Goal: Transaction & Acquisition: Obtain resource

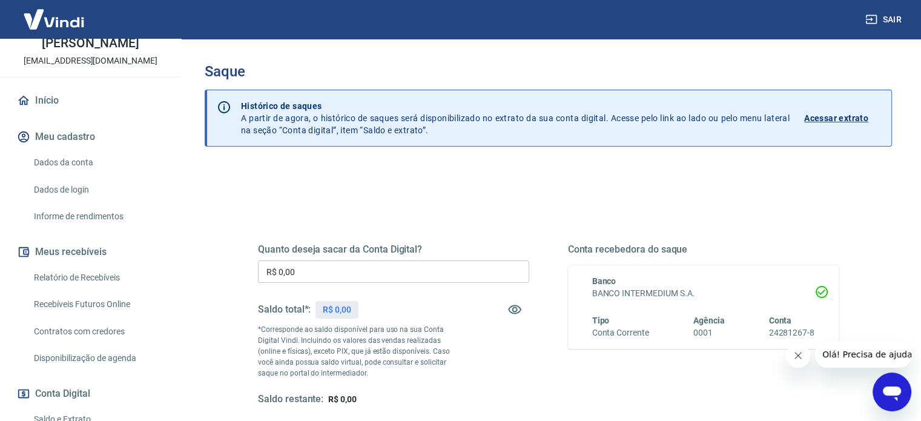
scroll to position [67, 0]
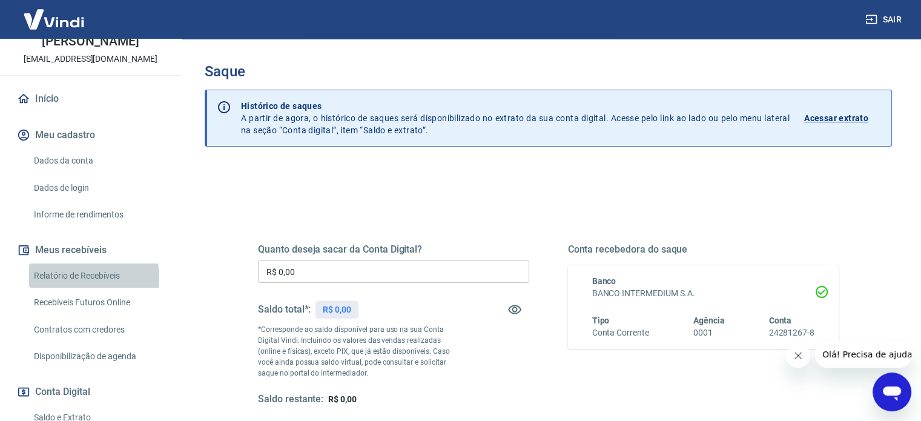
click at [70, 277] on link "Relatório de Recebíveis" at bounding box center [97, 275] width 137 height 25
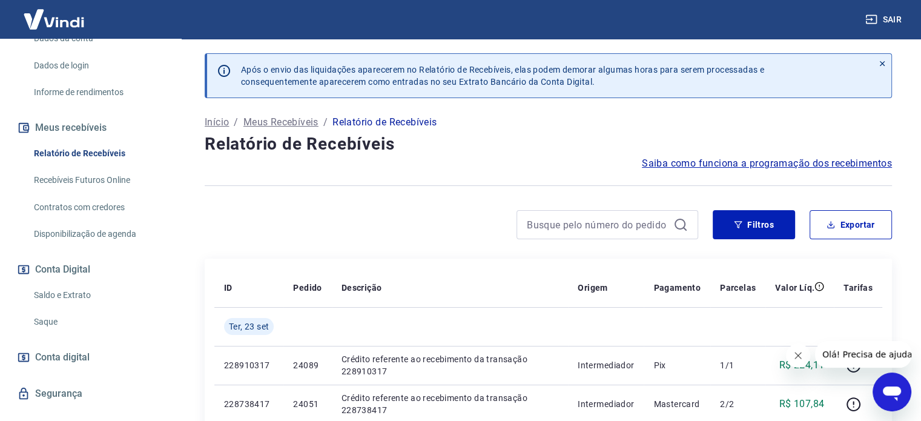
scroll to position [189, 0]
click at [841, 231] on button "Exportar" at bounding box center [851, 224] width 82 height 29
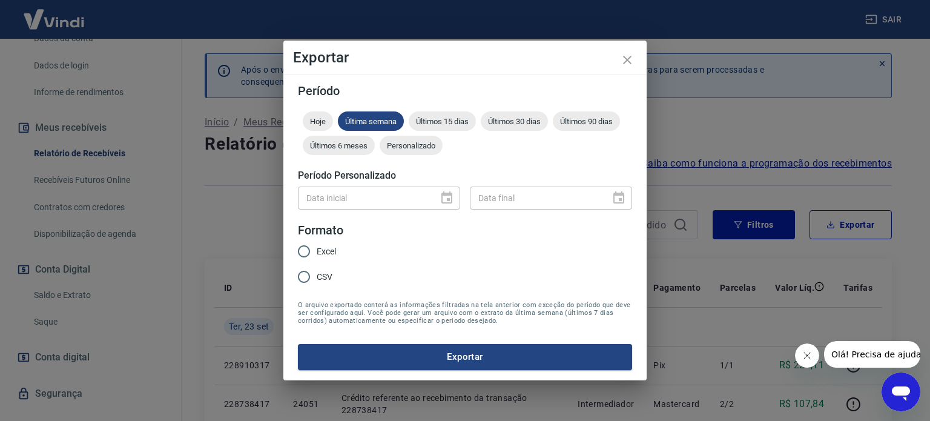
click at [689, 146] on div "Exportar Período Hoje Última semana Últimos 15 dias Últimos 30 dias Últimos 90 …" at bounding box center [465, 210] width 930 height 421
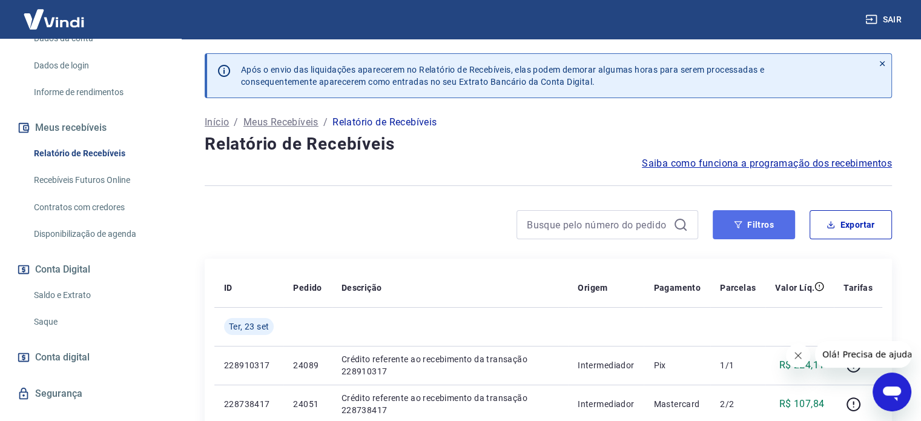
click at [765, 234] on button "Filtros" at bounding box center [754, 224] width 82 height 29
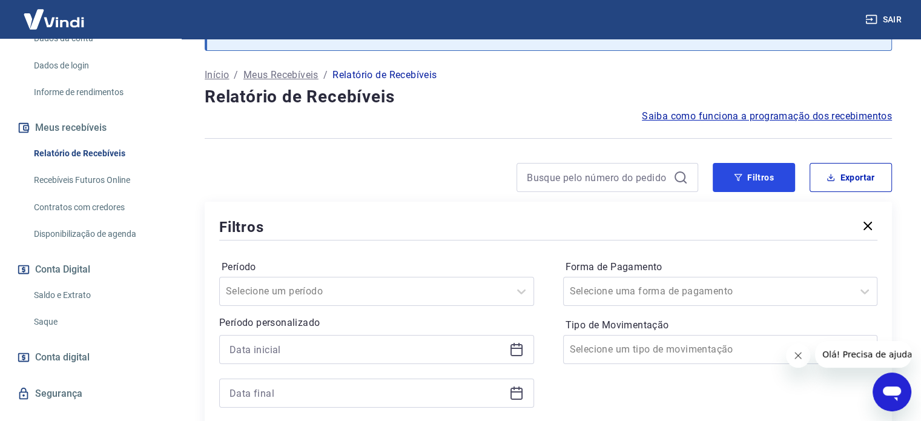
scroll to position [45, 0]
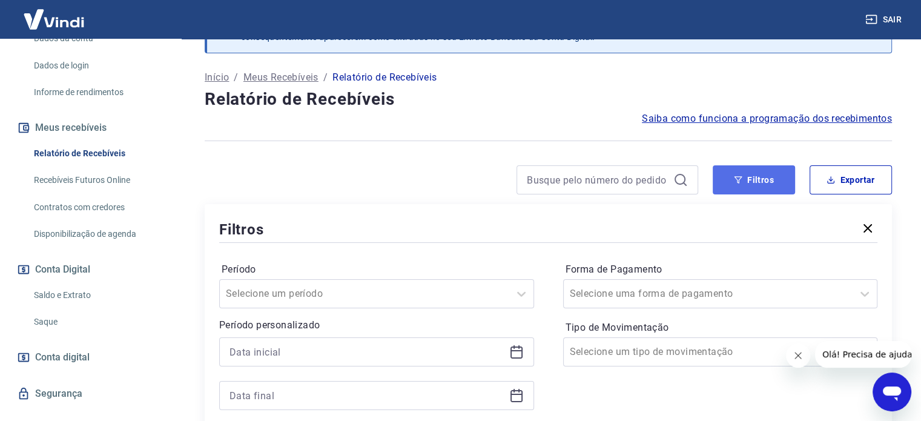
click at [754, 179] on button "Filtros" at bounding box center [754, 179] width 82 height 29
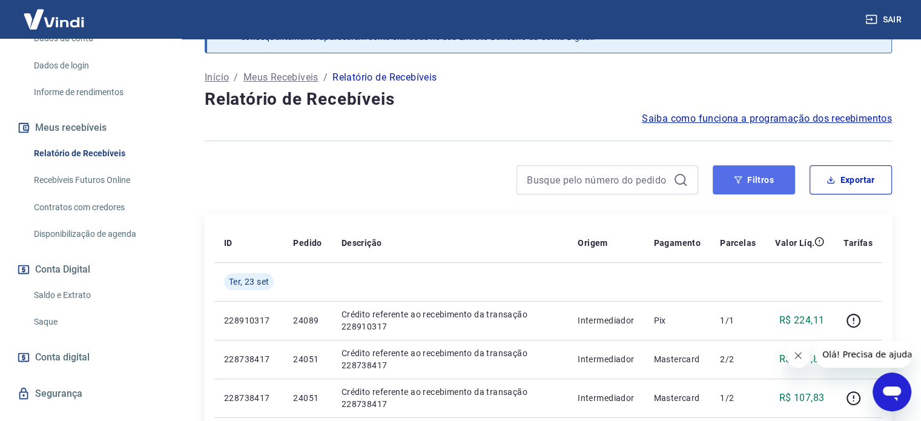
click at [750, 186] on button "Filtros" at bounding box center [754, 179] width 82 height 29
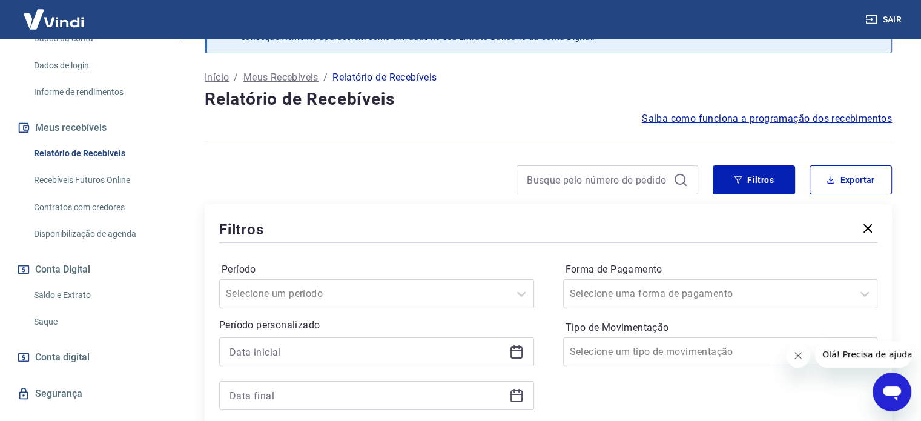
click at [513, 355] on icon at bounding box center [516, 352] width 15 height 15
click at [732, 86] on div "Início / Meus Recebíveis / Relatório de Recebíveis" at bounding box center [548, 77] width 687 height 19
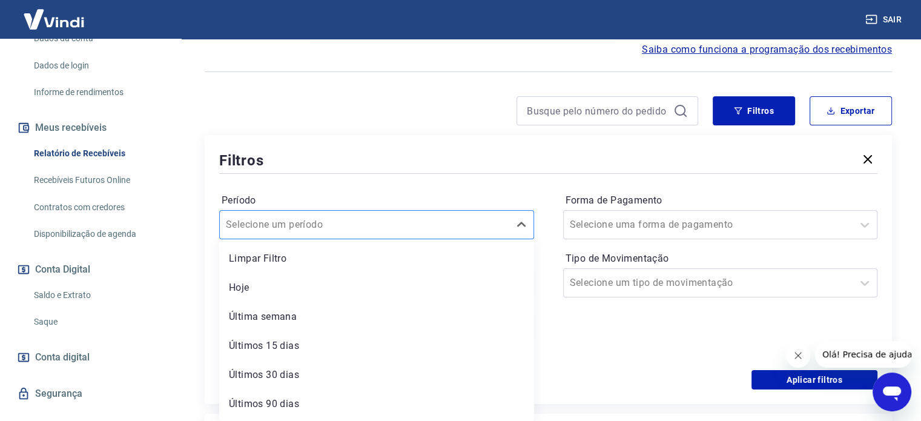
click at [500, 239] on div "option Hoje focused, 2 of 7. 7 results available. Use Up and Down to choose opt…" at bounding box center [376, 224] width 315 height 29
click at [383, 337] on div "Últimos 15 dias" at bounding box center [376, 346] width 315 height 24
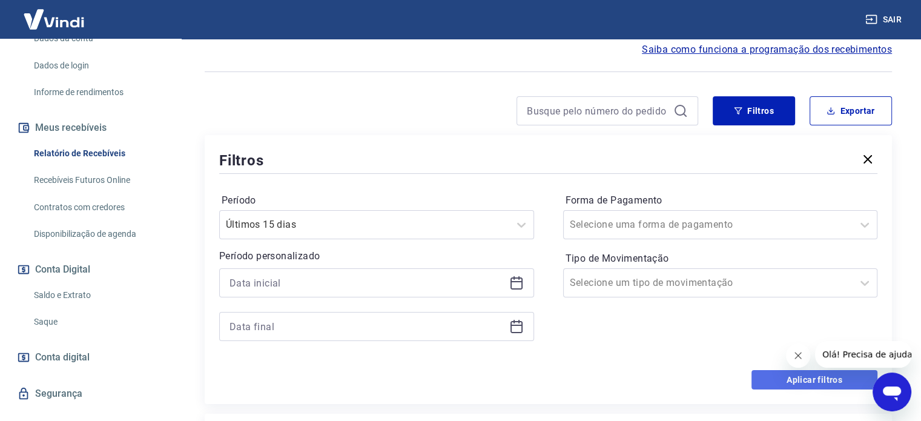
click at [767, 377] on button "Aplicar filtros" at bounding box center [815, 379] width 126 height 19
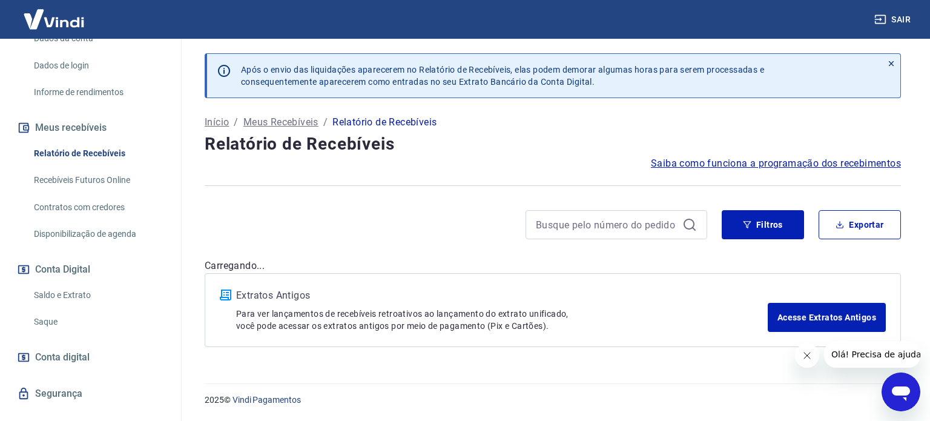
click at [844, 114] on div "Início / Meus Recebíveis / Relatório de Recebíveis" at bounding box center [553, 122] width 697 height 19
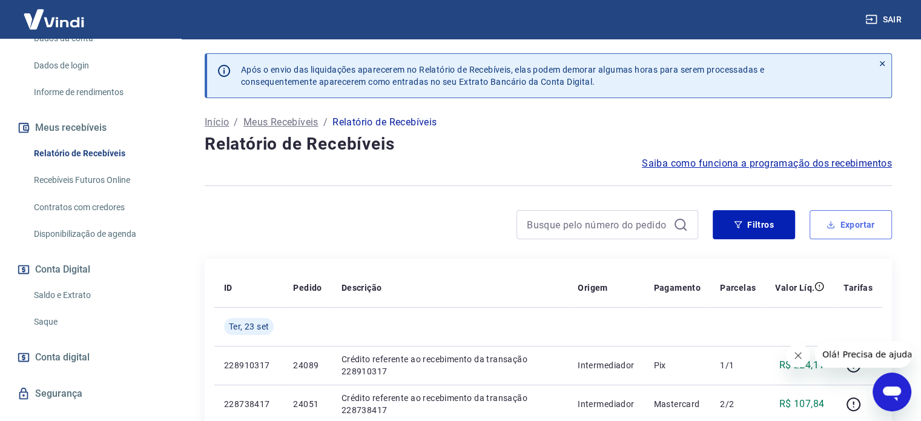
click at [849, 213] on button "Exportar" at bounding box center [851, 224] width 82 height 29
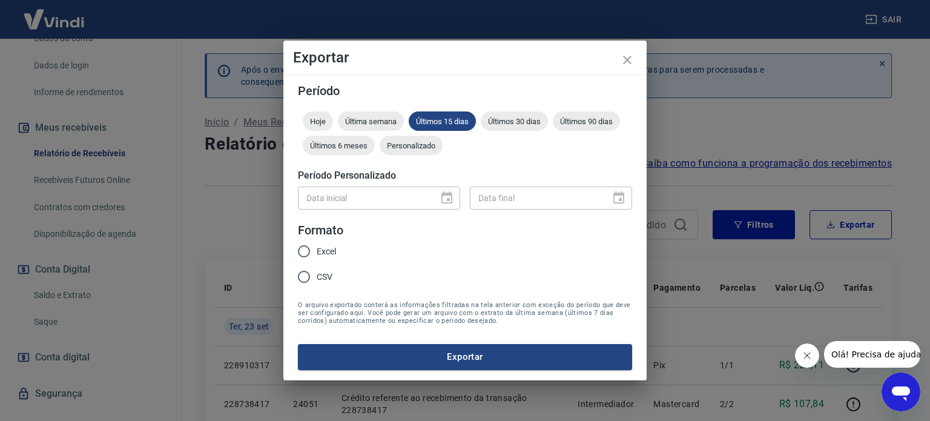
click at [323, 253] on span "Excel" at bounding box center [326, 251] width 19 height 13
click at [317, 253] on input "Excel" at bounding box center [303, 251] width 25 height 25
radio input "true"
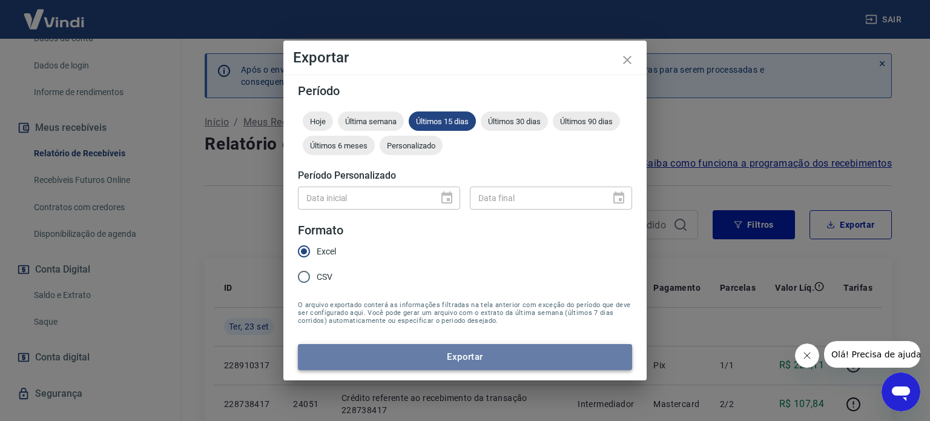
click at [419, 351] on button "Exportar" at bounding box center [465, 356] width 334 height 25
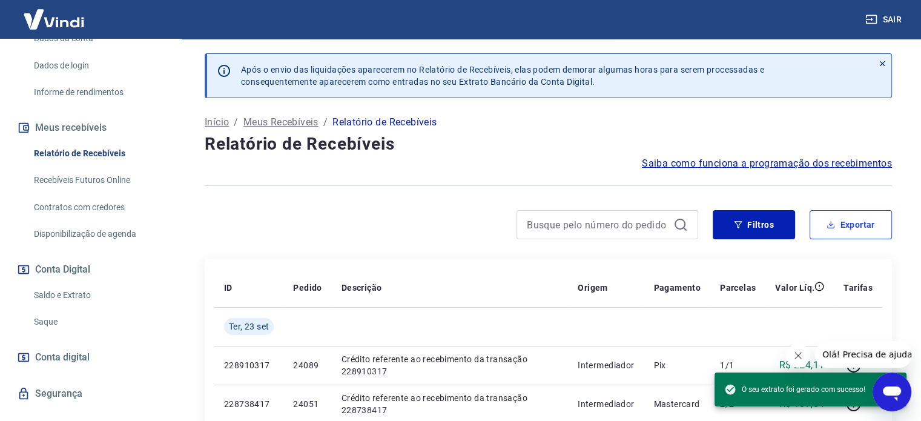
scroll to position [211, 0]
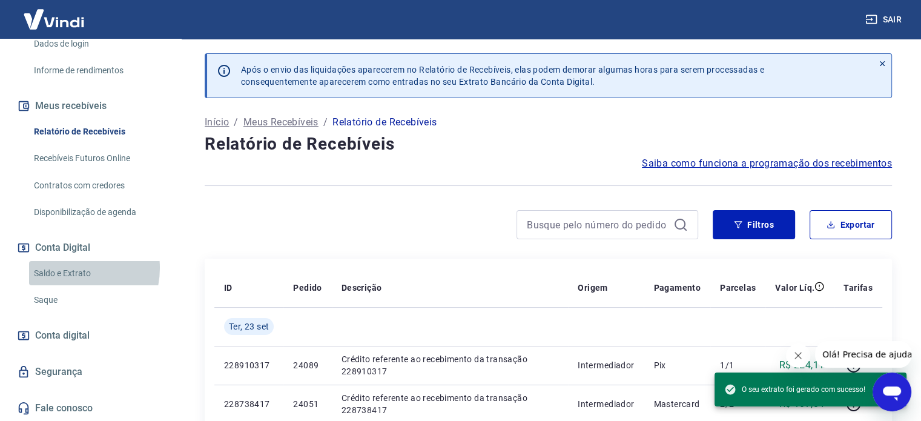
click at [68, 268] on link "Saldo e Extrato" at bounding box center [97, 273] width 137 height 25
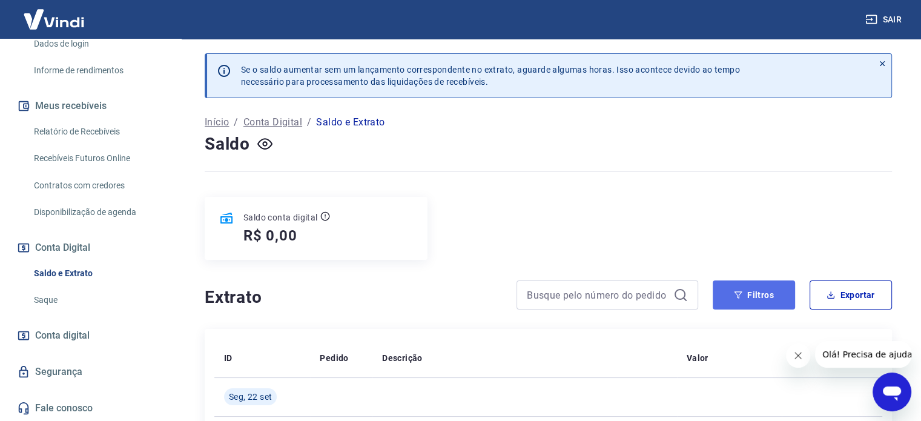
click at [783, 291] on button "Filtros" at bounding box center [754, 294] width 82 height 29
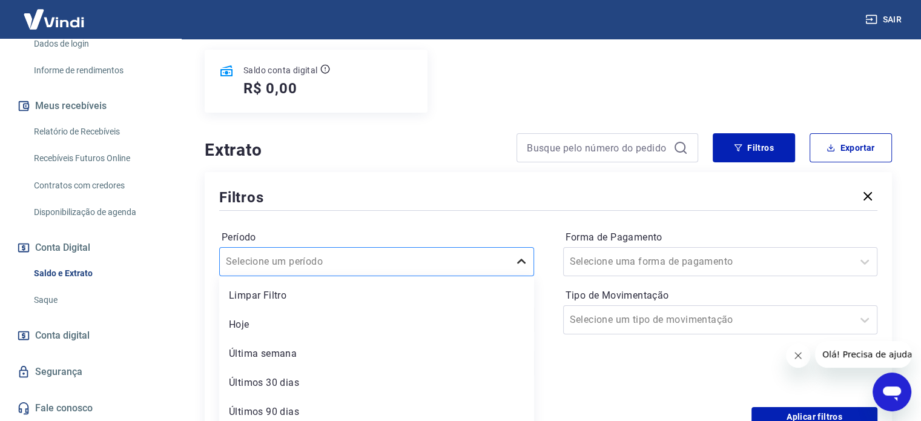
scroll to position [182, 0]
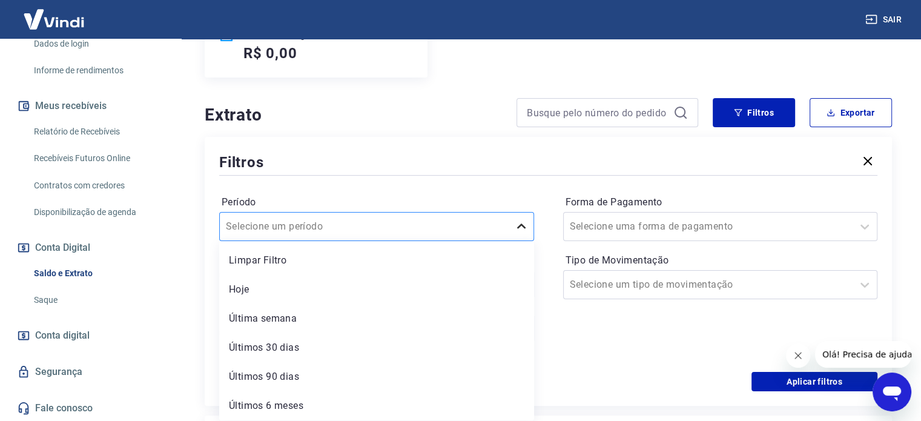
click at [523, 241] on div "option Limpar Filtro focused, 1 of 6. 6 results available. Use Up and Down to c…" at bounding box center [376, 226] width 315 height 29
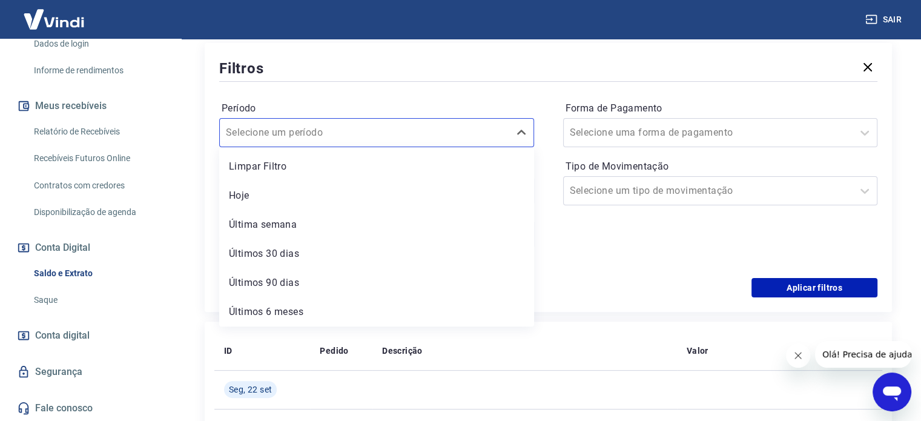
scroll to position [277, 0]
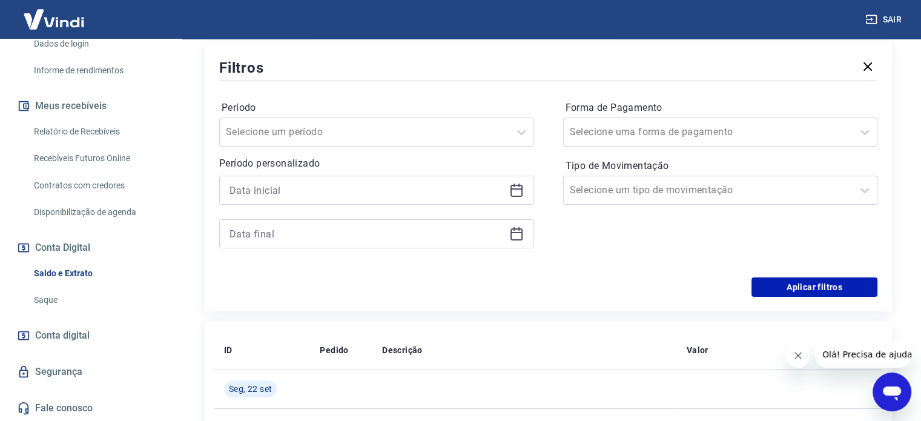
click at [577, 278] on div "Aplicar filtros" at bounding box center [548, 286] width 658 height 19
click at [512, 191] on icon at bounding box center [516, 190] width 15 height 15
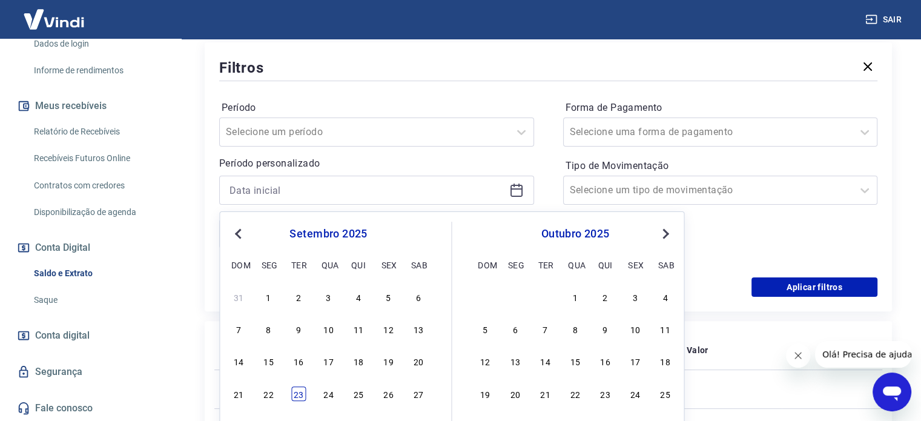
click at [299, 394] on div "23" at bounding box center [298, 393] width 15 height 15
type input "[DATE]"
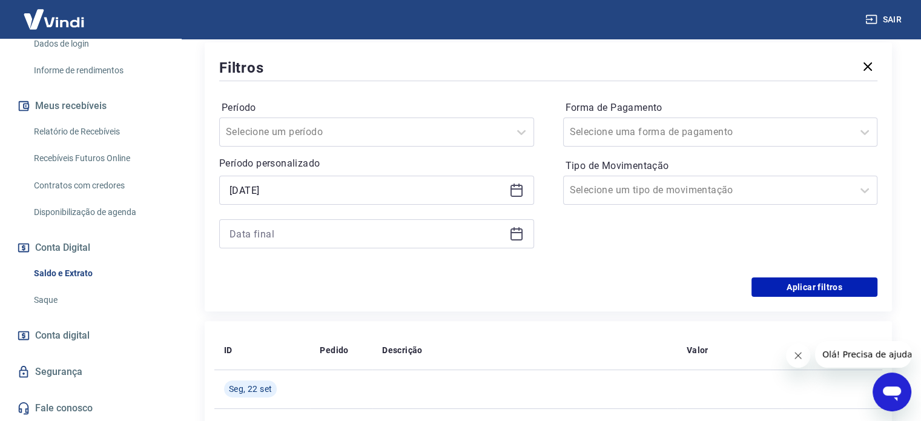
click at [513, 234] on icon at bounding box center [516, 234] width 15 height 15
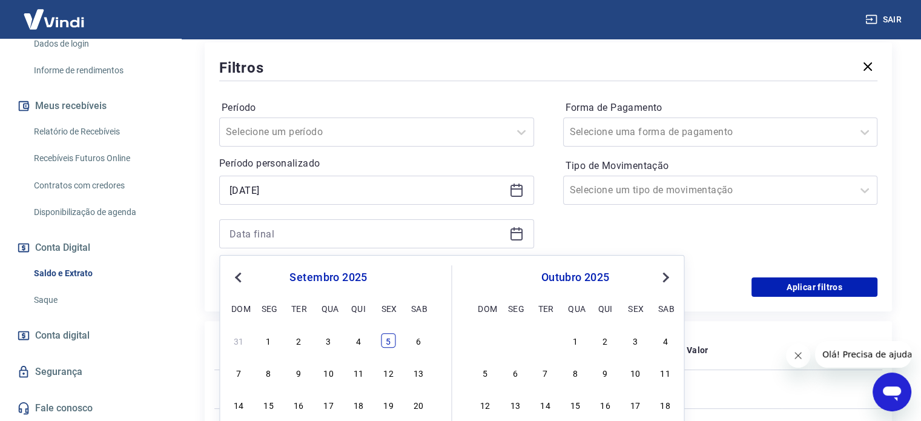
click at [383, 342] on div "5" at bounding box center [388, 340] width 15 height 15
type input "[DATE]"
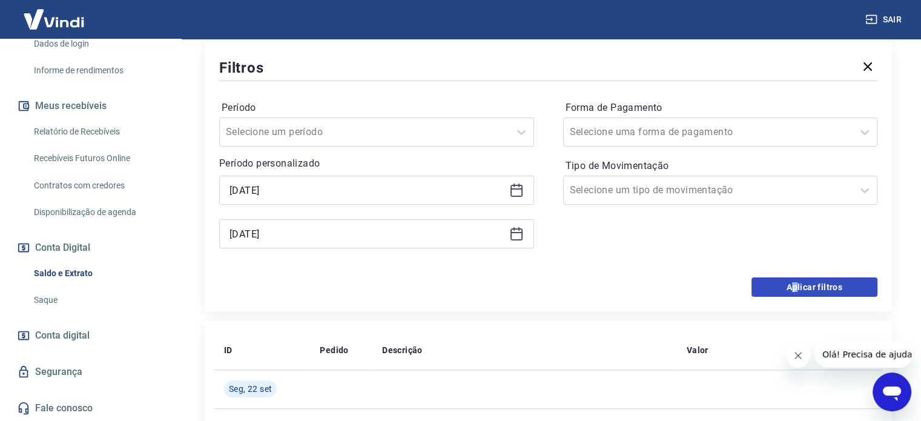
drag, startPoint x: 793, startPoint y: 297, endPoint x: 808, endPoint y: 290, distance: 16.3
click at [808, 290] on div "Filtros Período Selecione um período Período personalizado Selected date: [DATE…" at bounding box center [548, 176] width 687 height 269
click at [808, 290] on button "Aplicar filtros" at bounding box center [815, 286] width 126 height 19
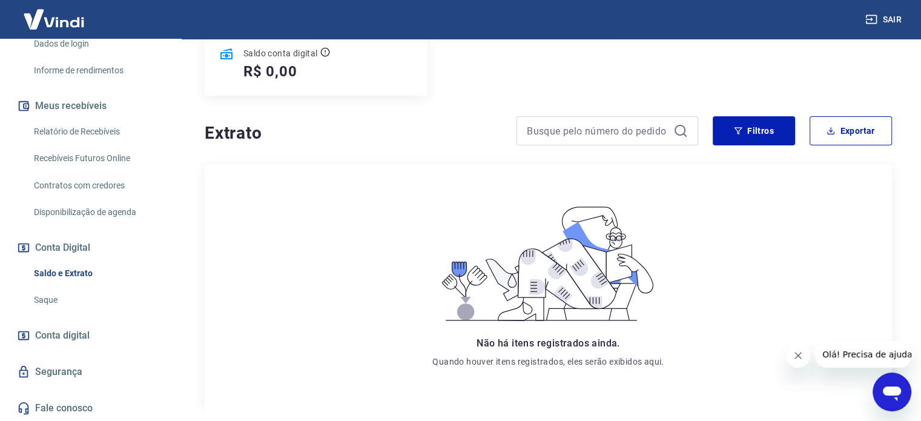
scroll to position [172, 0]
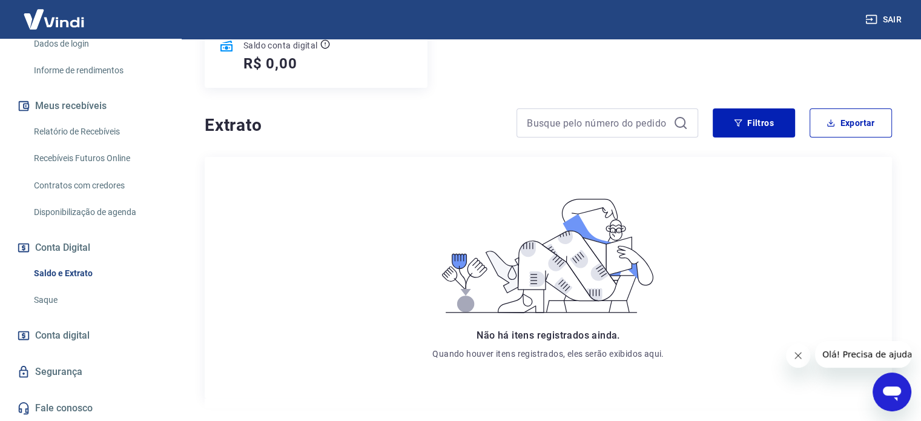
drag, startPoint x: 838, startPoint y: 262, endPoint x: 773, endPoint y: 194, distance: 94.3
click at [773, 194] on div "Não há itens registrados ainda. Quando houver itens registrados, eles serão exi…" at bounding box center [548, 278] width 668 height 222
click at [751, 131] on button "Filtros" at bounding box center [754, 122] width 82 height 29
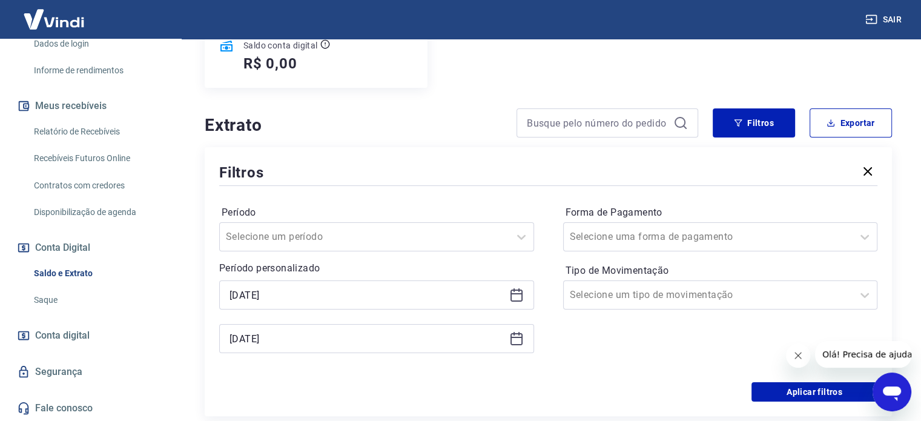
click at [510, 299] on icon at bounding box center [516, 295] width 15 height 15
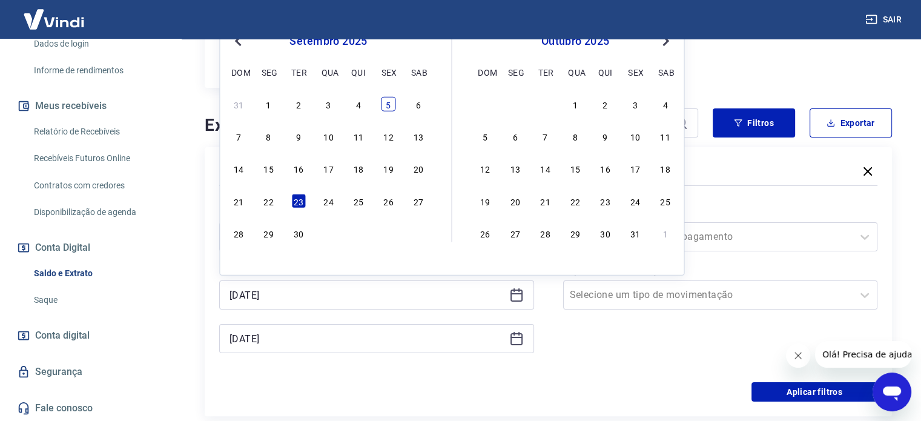
click at [385, 101] on div "5" at bounding box center [388, 104] width 15 height 15
type input "[DATE]"
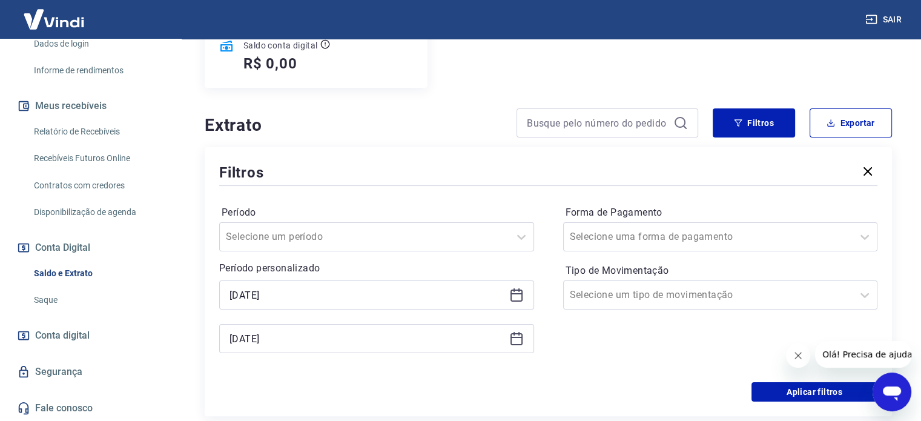
click at [510, 341] on icon at bounding box center [516, 338] width 15 height 15
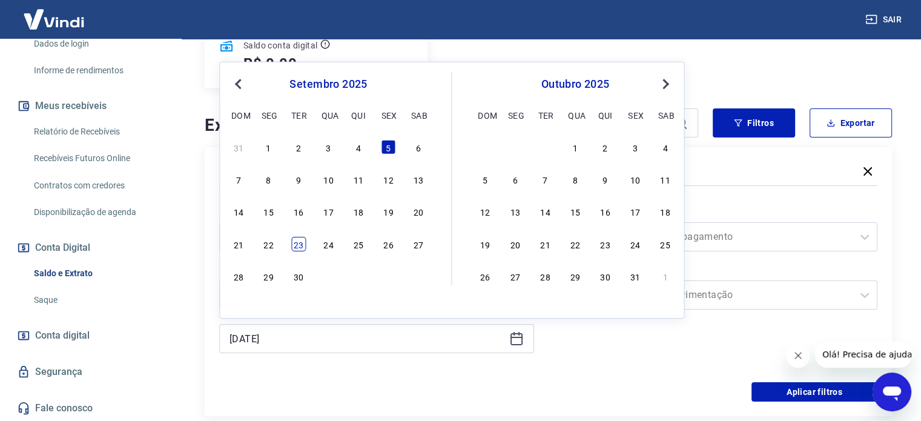
click at [294, 250] on div "23" at bounding box center [298, 244] width 15 height 15
type input "[DATE]"
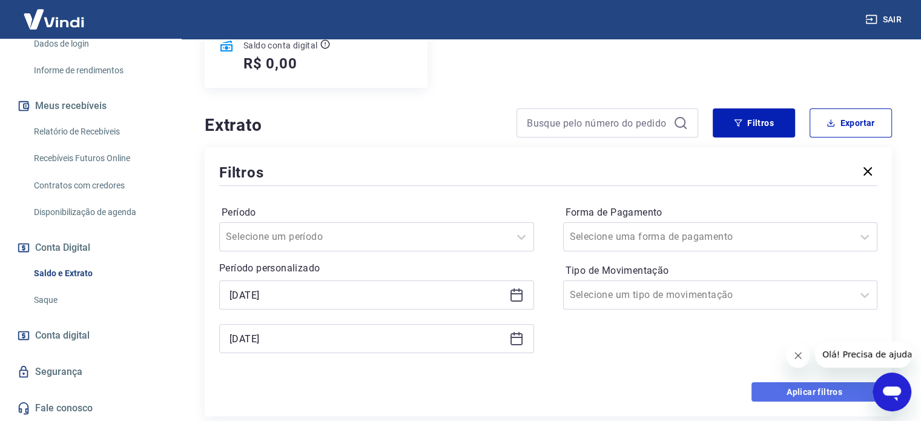
click at [785, 383] on button "Aplicar filtros" at bounding box center [815, 391] width 126 height 19
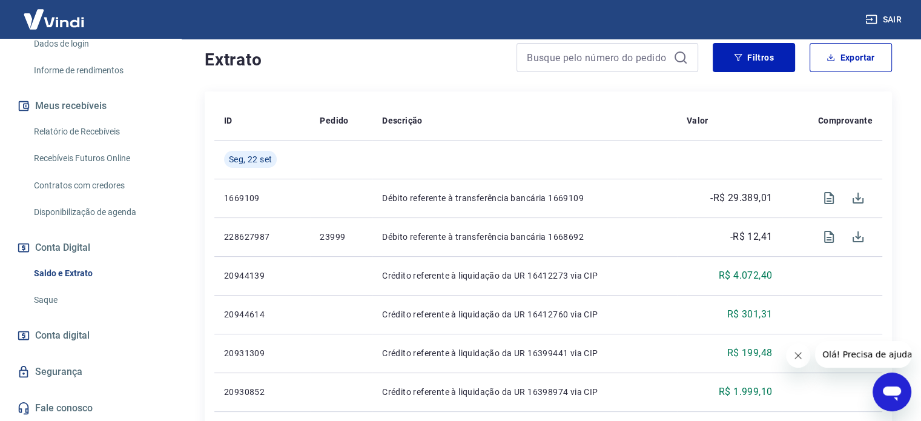
scroll to position [239, 0]
click at [823, 65] on button "Exportar" at bounding box center [851, 56] width 82 height 29
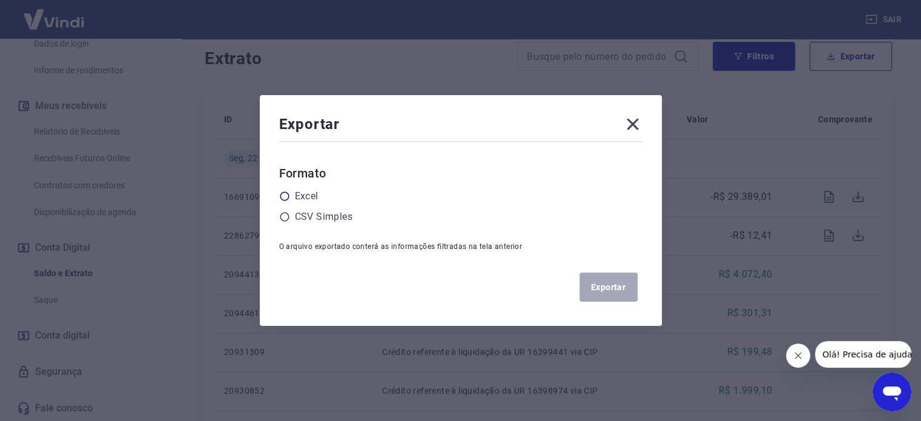
click at [300, 198] on label "Excel" at bounding box center [307, 196] width 24 height 15
click at [0, 0] on input "radio" at bounding box center [0, 0] width 0 height 0
click at [618, 275] on button "Exportar" at bounding box center [609, 287] width 58 height 29
